Goal: Task Accomplishment & Management: Manage account settings

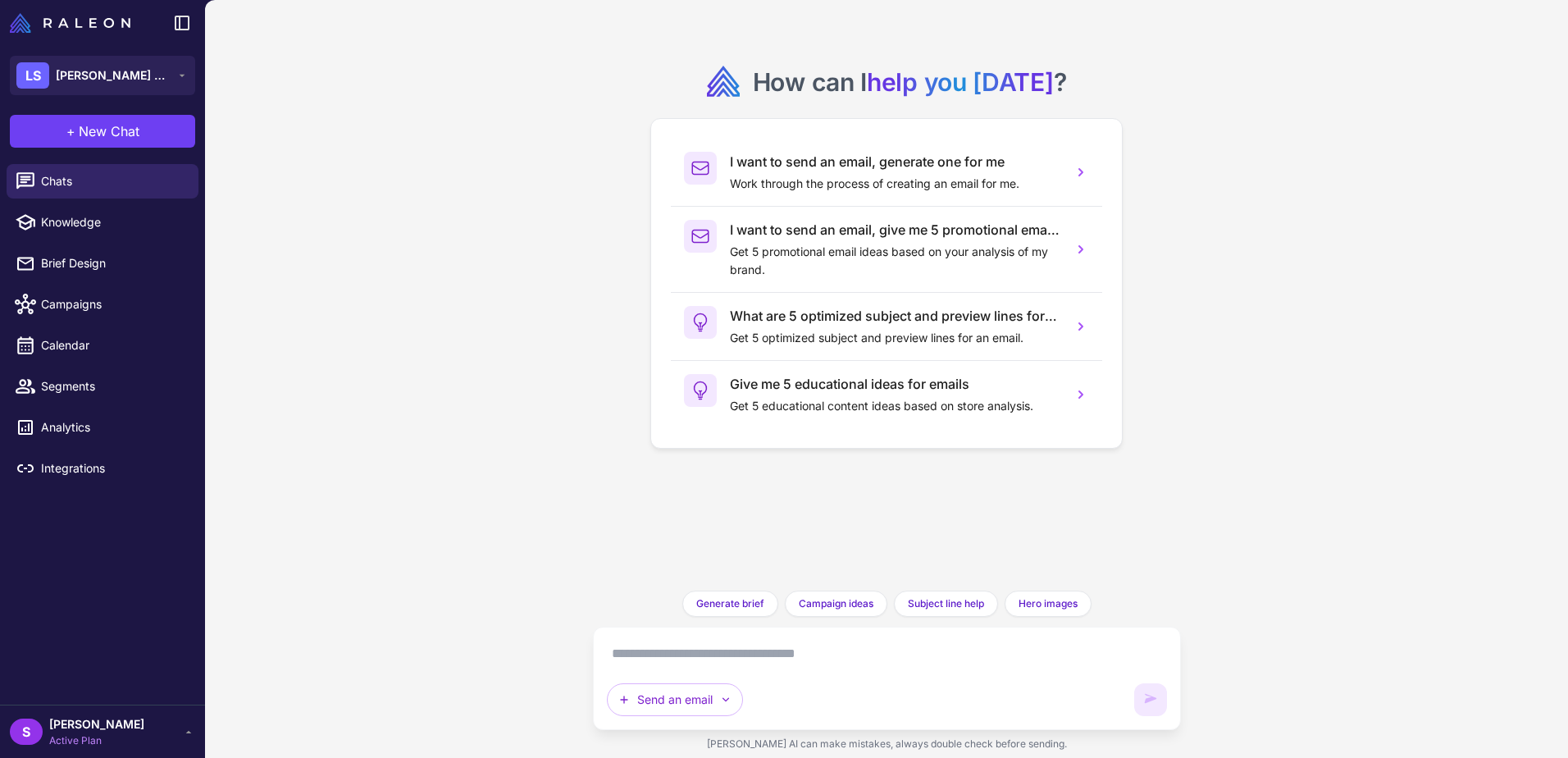
click at [115, 718] on span "[PERSON_NAME]" at bounding box center [97, 724] width 95 height 18
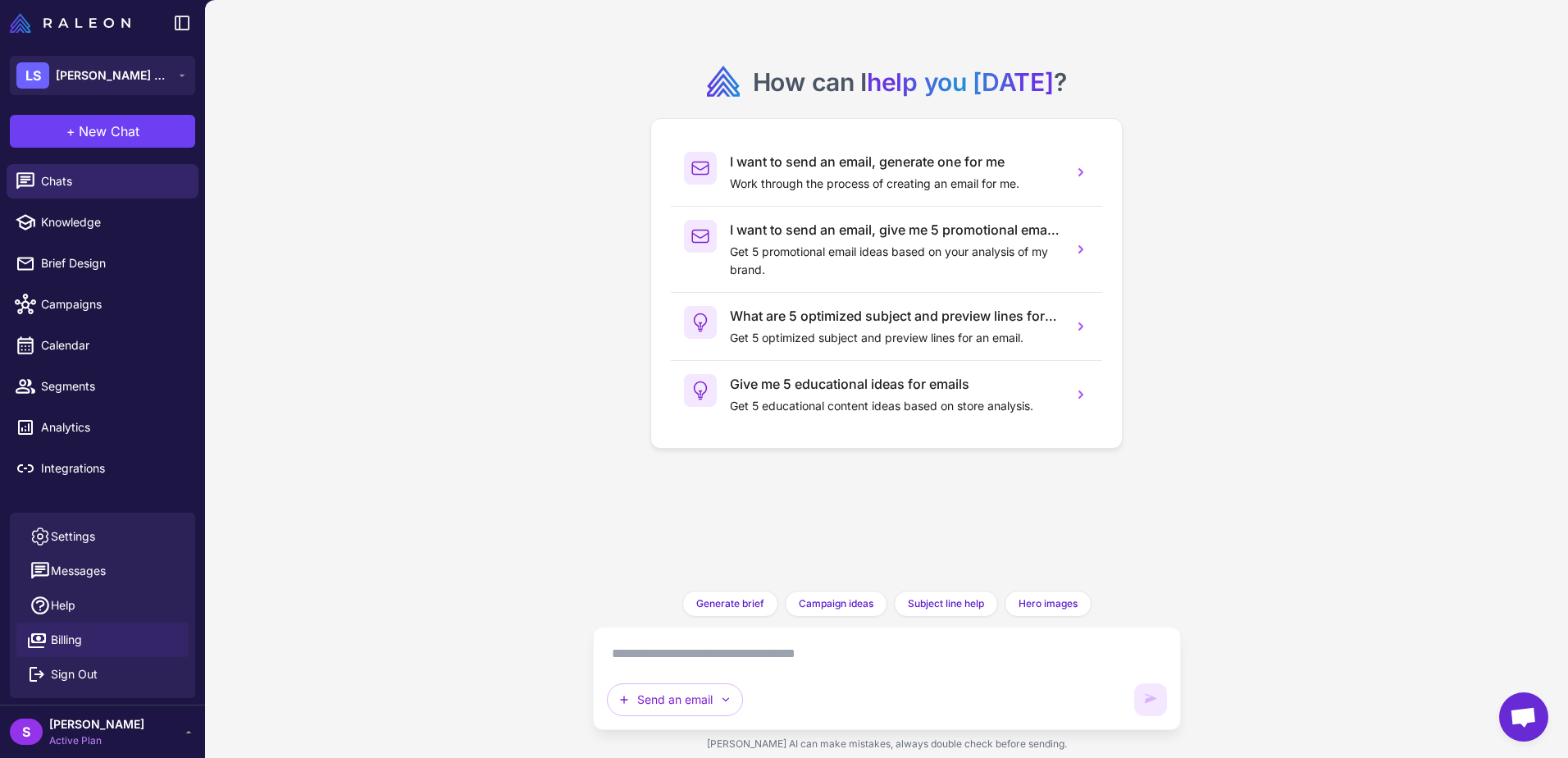
click at [61, 644] on span "Billing" at bounding box center [66, 639] width 31 height 18
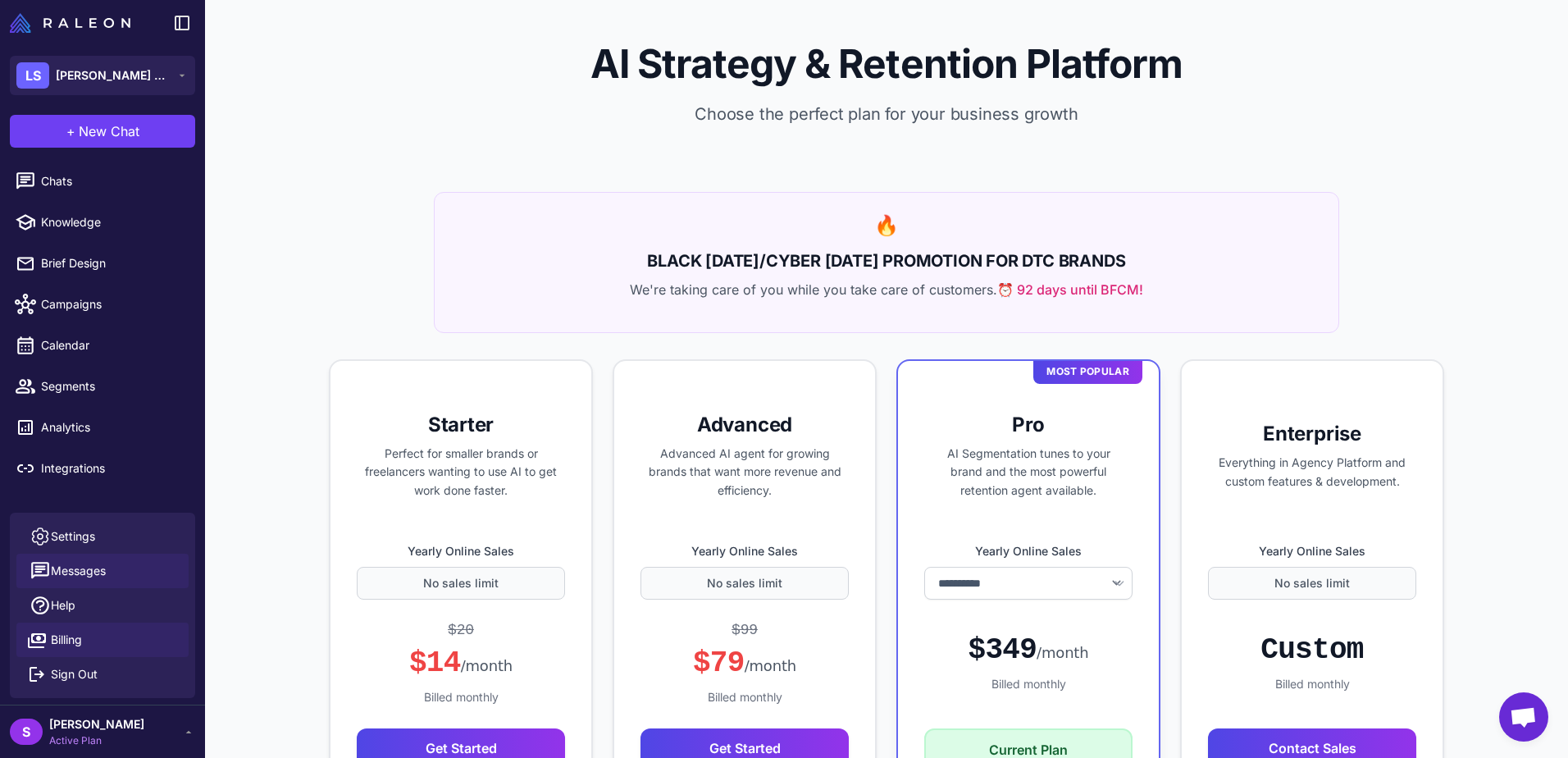
select select "******"
click at [75, 534] on span "Settings" at bounding box center [74, 535] width 45 height 18
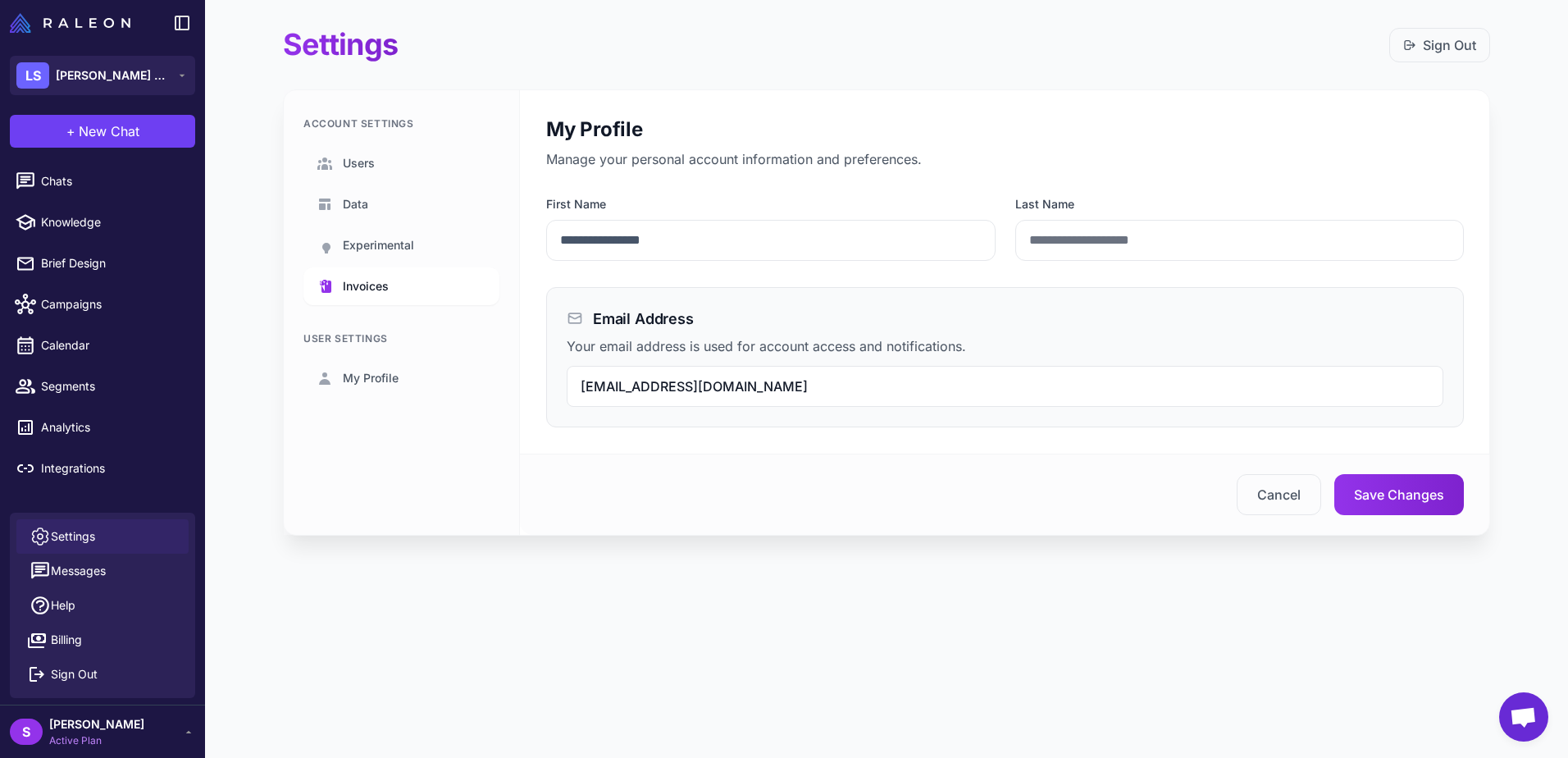
click at [375, 280] on span "Invoices" at bounding box center [365, 286] width 46 height 18
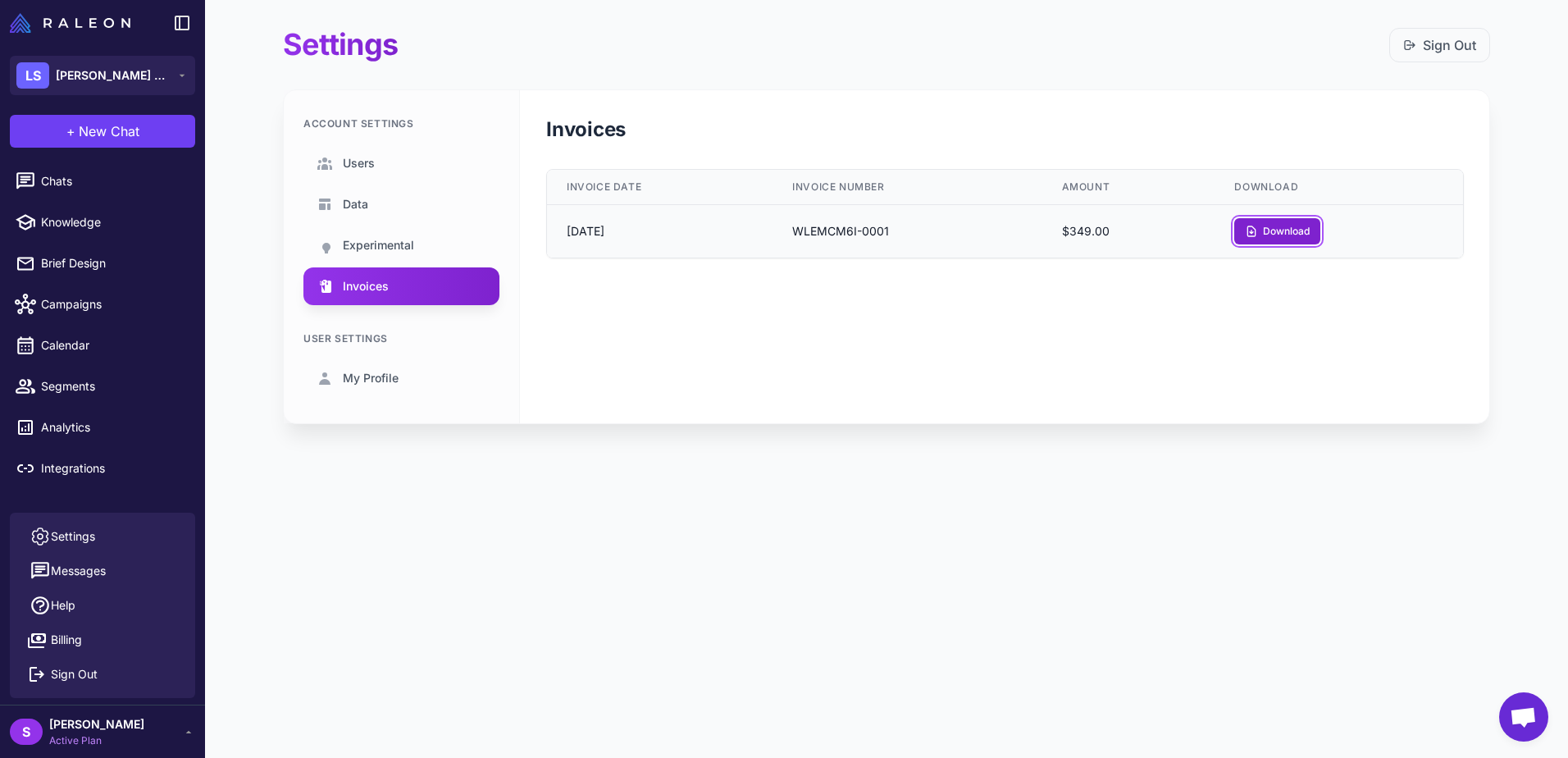
click at [1293, 227] on button "Download" at bounding box center [1277, 231] width 86 height 26
